Goal: Task Accomplishment & Management: Use online tool/utility

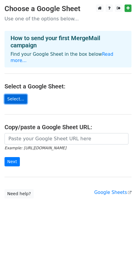
click at [14, 95] on link "Select..." at bounding box center [16, 99] width 23 height 9
click at [17, 95] on link "Select..." at bounding box center [16, 99] width 23 height 9
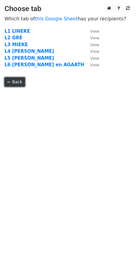
click at [17, 82] on link "← Back" at bounding box center [15, 81] width 20 height 9
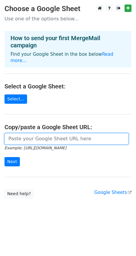
click at [25, 133] on input "url" at bounding box center [67, 138] width 124 height 11
paste input "https://docs.google.com/spreadsheets/d/11ZFoIGvGtTozmxBgNephubby8BVhJctO/edit?g…"
type input "https://docs.google.com/spreadsheets/d/11ZFoIGvGtTozmxBgNephubby8BVhJctO/edit?g…"
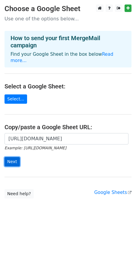
click at [12, 157] on input "Next" at bounding box center [12, 161] width 15 height 9
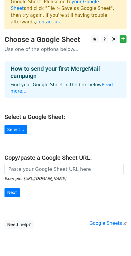
scroll to position [23, 0]
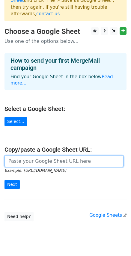
click at [23, 156] on input "url" at bounding box center [64, 161] width 119 height 11
paste input "https://docs.google.com/spreadsheets/d/11ZFoIGvGtTozmxBgNephubby8BVhJctO/edit?g…"
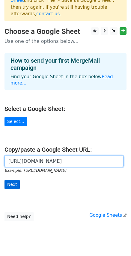
type input "https://docs.google.com/spreadsheets/d/11ZFoIGvGtTozmxBgNephubby8BVhJctO/edit?g…"
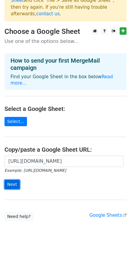
click at [12, 180] on input "Next" at bounding box center [12, 184] width 15 height 9
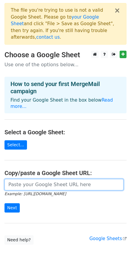
click at [30, 179] on input "url" at bounding box center [64, 184] width 119 height 11
paste input "[URL][DOMAIN_NAME]"
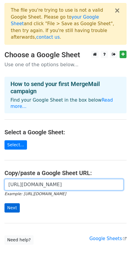
type input "[URL][DOMAIN_NAME]"
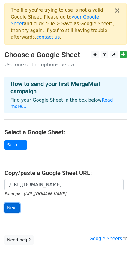
click at [11, 203] on input "Next" at bounding box center [12, 207] width 15 height 9
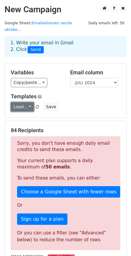
click at [30, 102] on link "Load..." at bounding box center [22, 106] width 23 height 9
click at [75, 102] on div "Load... No templates saved Save" at bounding box center [65, 106] width 119 height 9
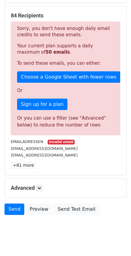
scroll to position [118, 0]
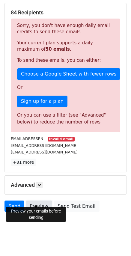
click at [35, 202] on link "Preview" at bounding box center [39, 206] width 26 height 11
